Goal: Navigation & Orientation: Find specific page/section

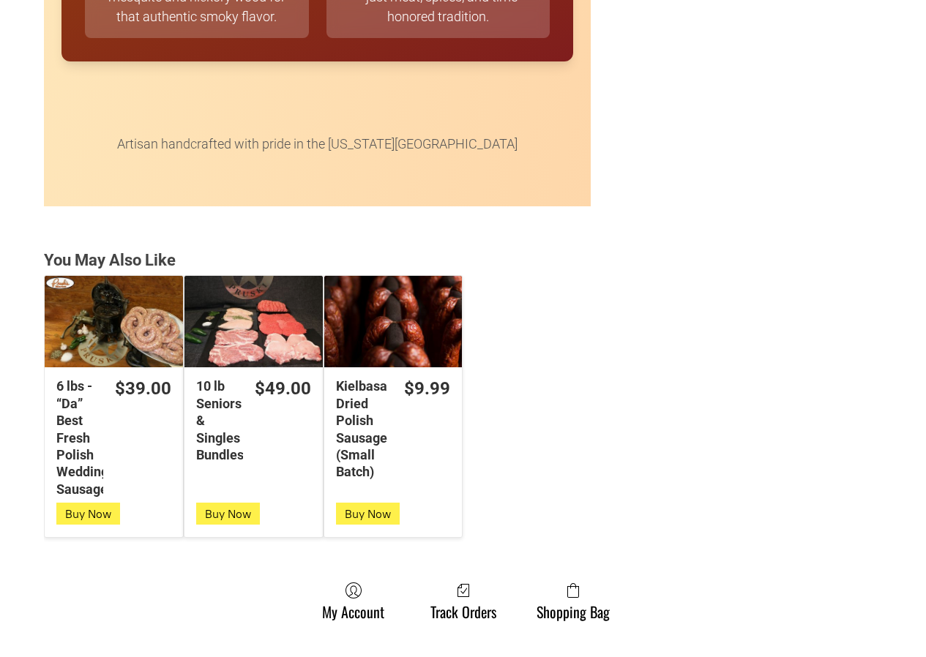
scroll to position [3732, 0]
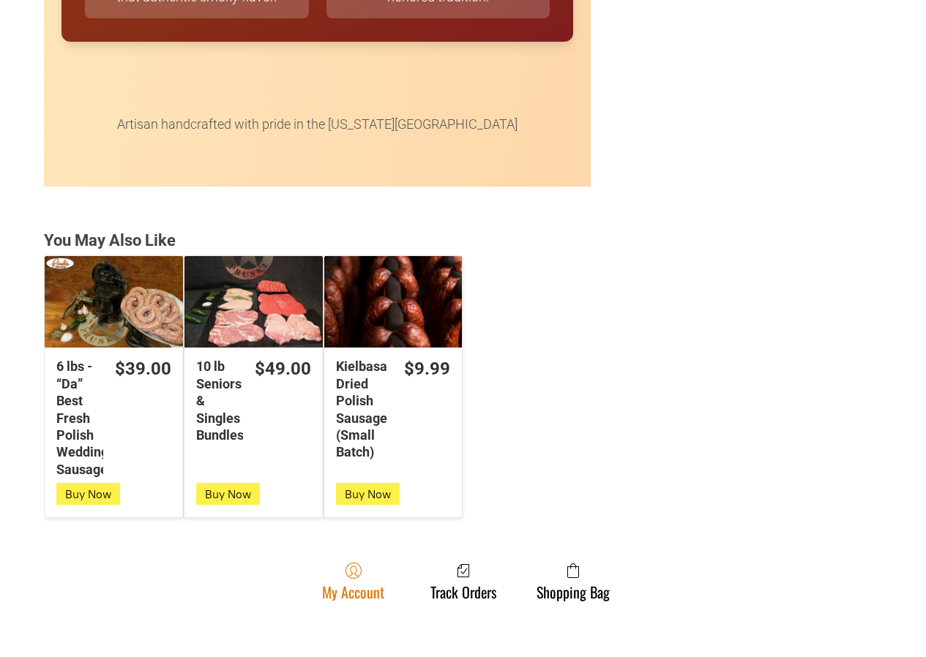
click at [359, 568] on icon at bounding box center [353, 571] width 16 height 16
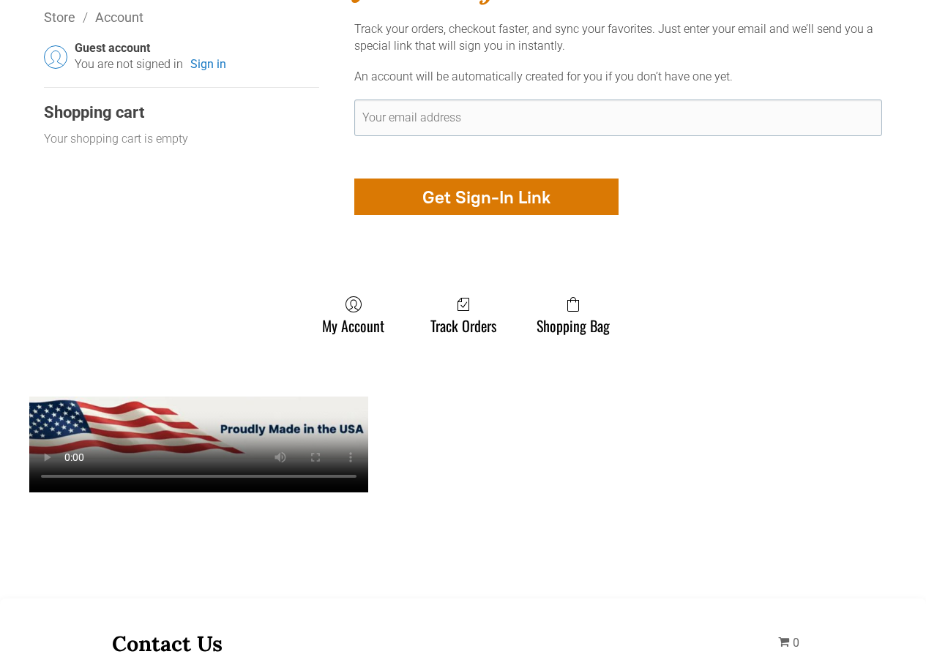
scroll to position [585, 0]
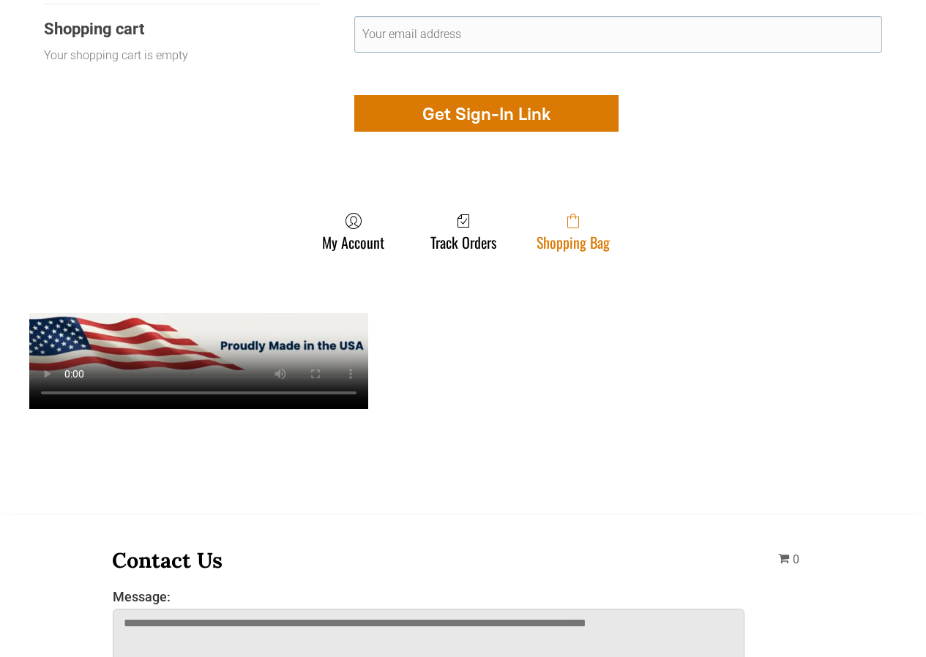
click at [543, 230] on span at bounding box center [572, 221] width 73 height 18
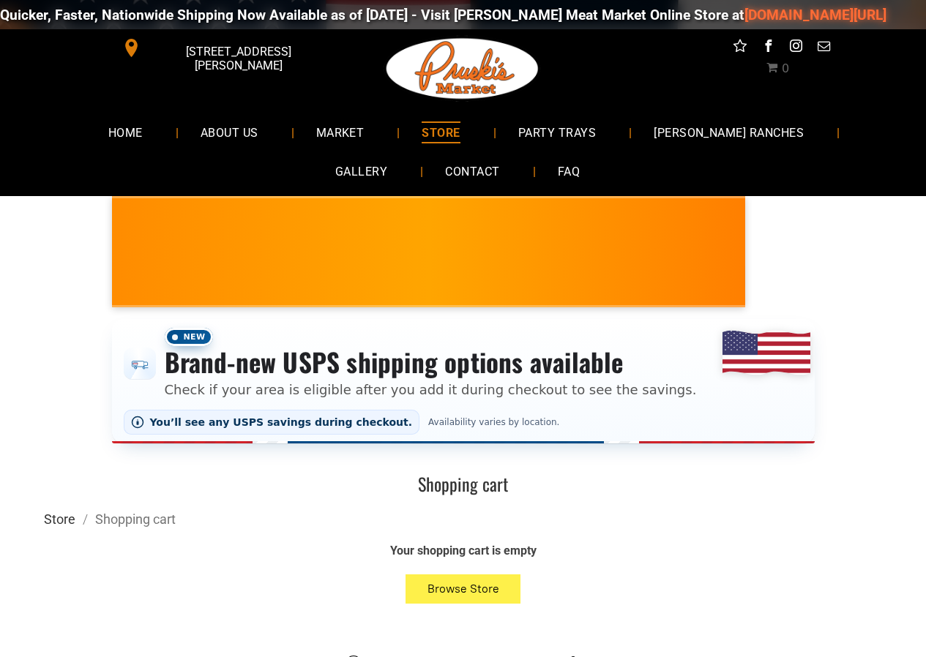
click at [50, 518] on link "Store" at bounding box center [59, 519] width 31 height 15
